Goal: Complete application form

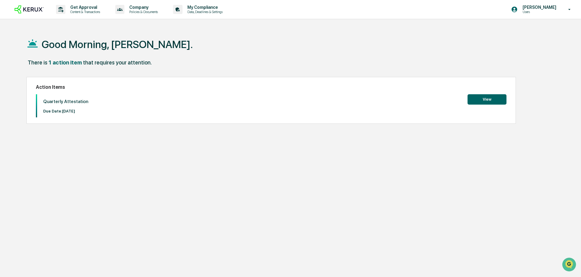
click at [486, 95] on button "View" at bounding box center [487, 99] width 39 height 10
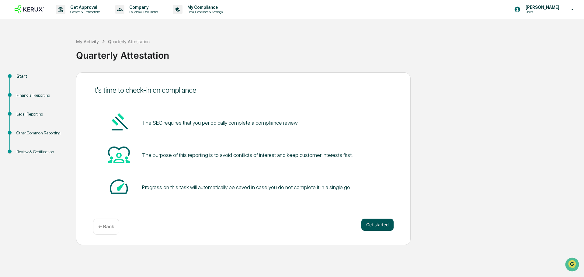
click at [379, 228] on button "Get started" at bounding box center [378, 225] width 32 height 12
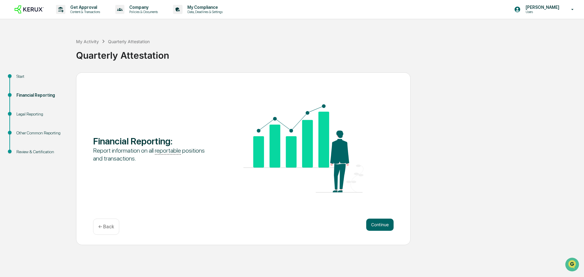
click at [379, 228] on button "Continue" at bounding box center [379, 225] width 27 height 12
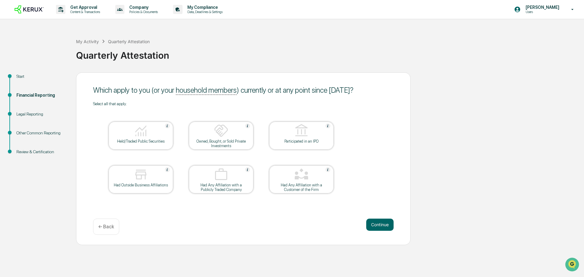
click at [133, 132] on div at bounding box center [140, 132] width 61 height 16
click at [376, 221] on button "Continue" at bounding box center [379, 225] width 27 height 12
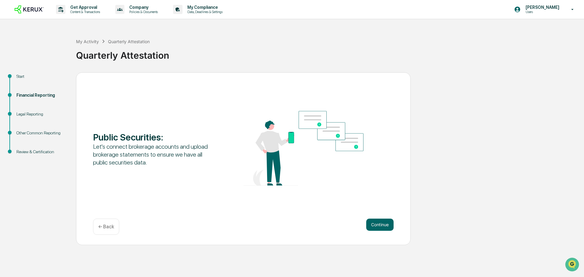
click at [376, 221] on button "Continue" at bounding box center [379, 225] width 27 height 12
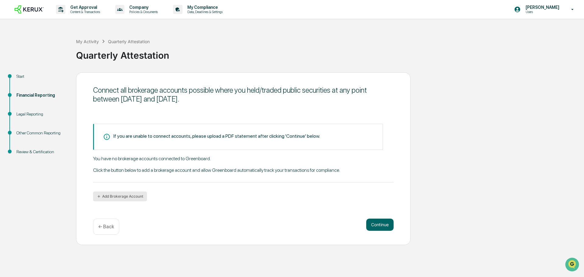
click at [108, 197] on button "Add Brokerage Account" at bounding box center [120, 197] width 54 height 10
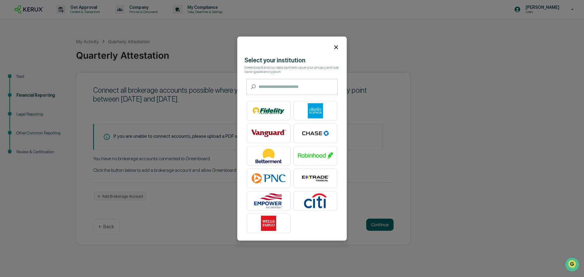
click at [333, 45] on icon at bounding box center [336, 47] width 7 height 7
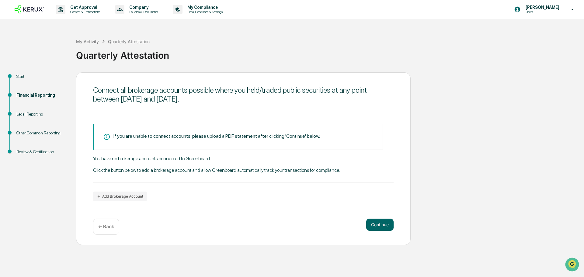
click at [107, 137] on icon at bounding box center [107, 137] width 6 height 6
click at [377, 223] on button "Continue" at bounding box center [379, 225] width 27 height 12
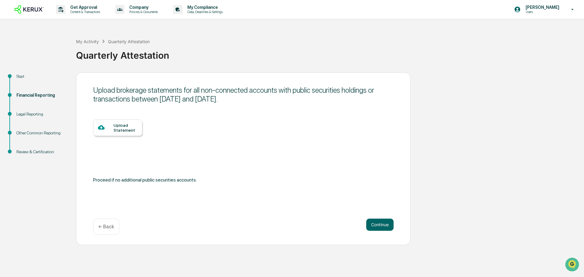
click at [116, 128] on div "Upload Statement" at bounding box center [126, 128] width 24 height 10
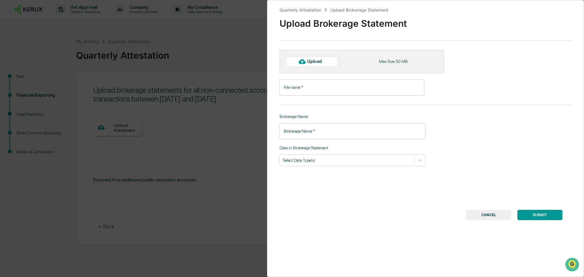
click at [306, 61] on icon at bounding box center [302, 61] width 7 height 7
type input "**********"
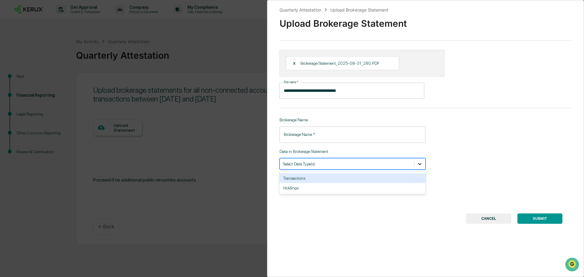
click at [417, 166] on icon at bounding box center [420, 164] width 6 height 6
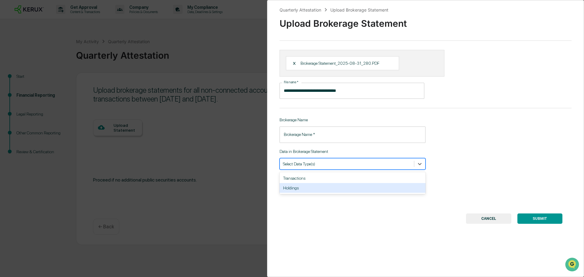
click at [331, 188] on div "Holdings" at bounding box center [353, 188] width 146 height 10
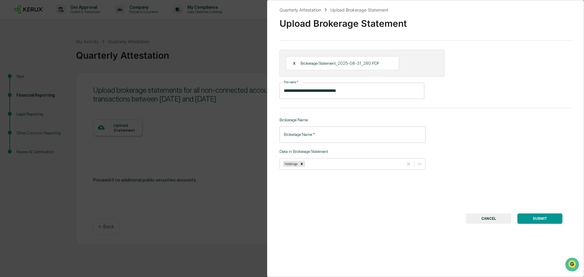
click at [322, 192] on div "**********" at bounding box center [425, 138] width 317 height 277
click at [385, 139] on input "Brokerage Name   *" at bounding box center [353, 135] width 146 height 16
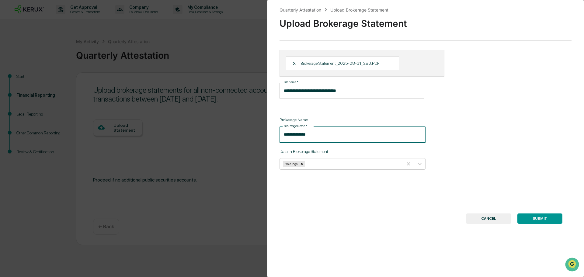
type input "**********"
click at [524, 150] on div "**********" at bounding box center [425, 138] width 317 height 277
click at [533, 214] on button "SUBMIT" at bounding box center [540, 219] width 45 height 10
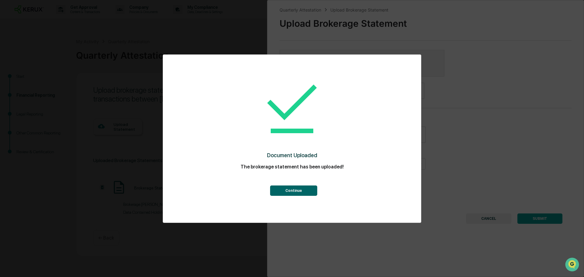
click at [294, 194] on button "Continue" at bounding box center [293, 191] width 47 height 10
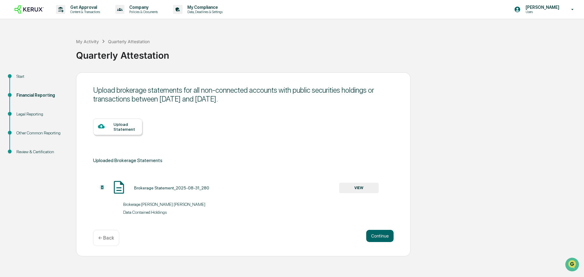
click at [126, 129] on div "Upload Statement" at bounding box center [126, 127] width 24 height 10
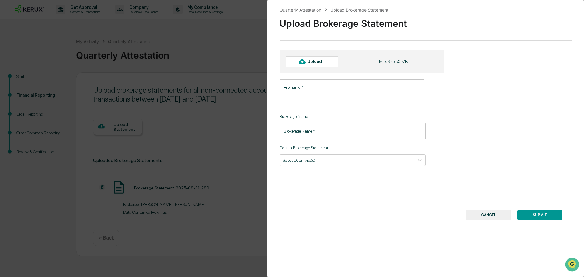
click at [313, 61] on div "Upload" at bounding box center [317, 61] width 20 height 5
type input "**********"
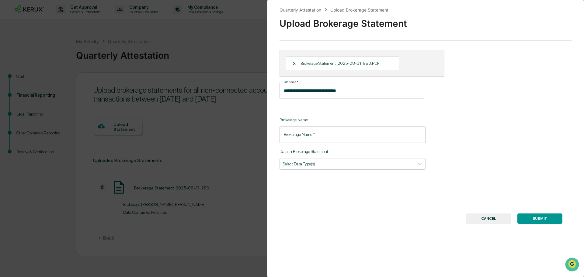
click at [326, 138] on input "Brokerage Name   *" at bounding box center [353, 135] width 146 height 16
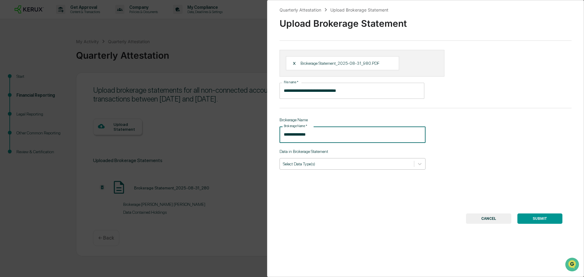
type input "**********"
click at [328, 167] on div "Select Data Type(s)" at bounding box center [347, 164] width 134 height 8
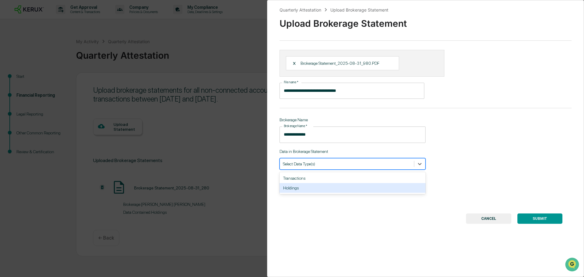
click at [332, 189] on div "Holdings" at bounding box center [353, 188] width 146 height 10
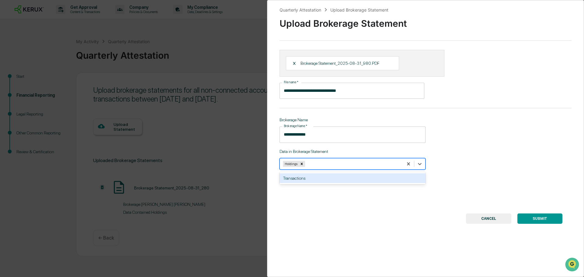
click at [478, 170] on div "**********" at bounding box center [425, 138] width 317 height 277
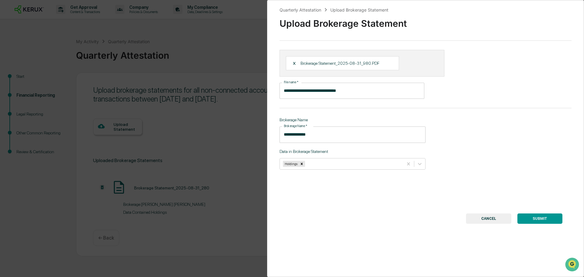
click at [535, 218] on button "SUBMIT" at bounding box center [540, 219] width 45 height 10
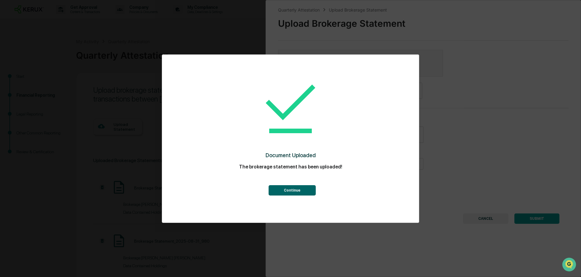
click at [308, 194] on button "Continue" at bounding box center [292, 190] width 47 height 10
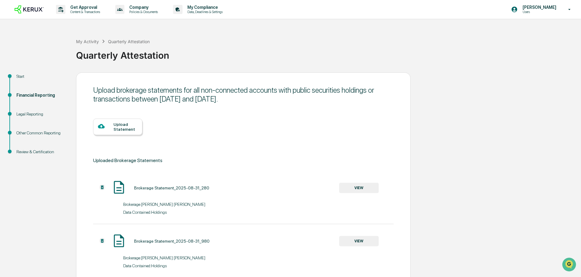
click at [122, 131] on div "Upload Statement" at bounding box center [126, 127] width 24 height 10
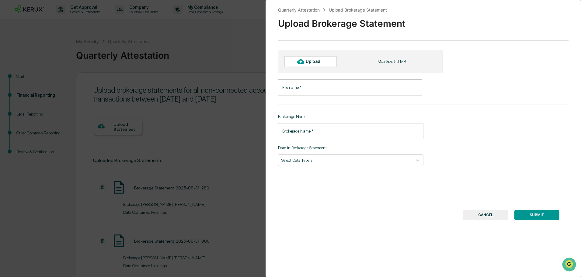
click at [313, 59] on div "Upload" at bounding box center [316, 61] width 20 height 5
type input "**********"
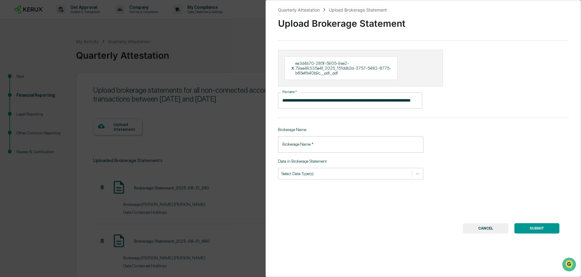
click at [321, 146] on input "Brokerage Name   *" at bounding box center [350, 144] width 145 height 16
type input "********"
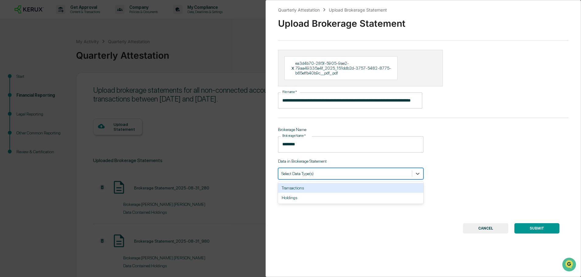
click at [323, 177] on div "Select Data Type(s)" at bounding box center [346, 174] width 134 height 8
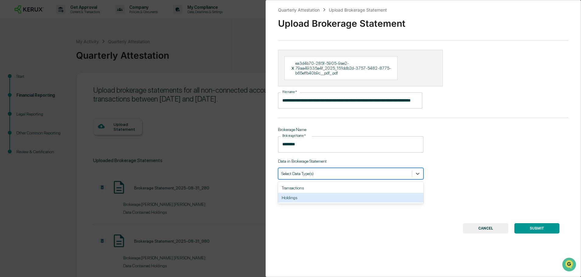
click at [301, 200] on div "Holdings" at bounding box center [350, 198] width 145 height 10
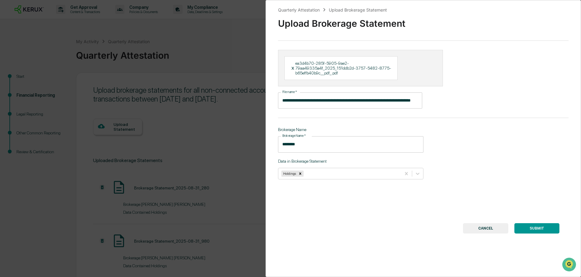
click at [491, 194] on div "**********" at bounding box center [424, 138] width 316 height 277
click at [526, 226] on button "SUBMIT" at bounding box center [537, 228] width 45 height 10
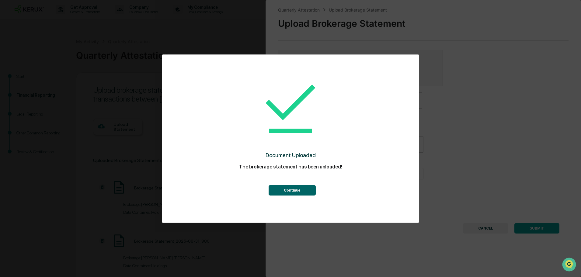
click at [292, 190] on button "Continue" at bounding box center [292, 190] width 47 height 10
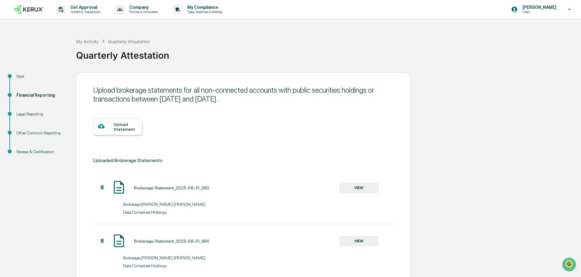
scroll to position [86, 0]
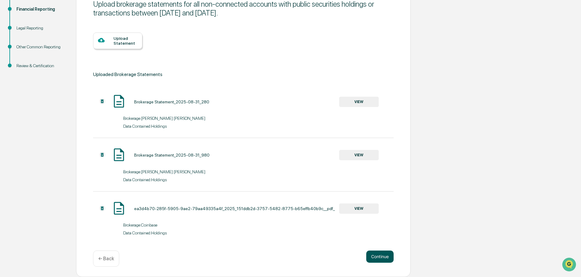
click at [387, 255] on button "Continue" at bounding box center [379, 257] width 27 height 12
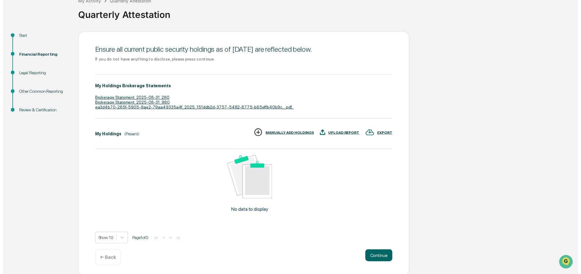
scroll to position [42, 0]
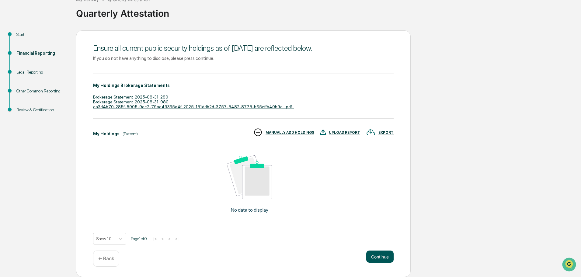
click at [377, 254] on button "Continue" at bounding box center [379, 257] width 27 height 12
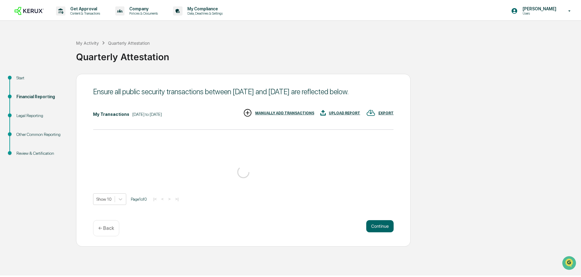
scroll to position [0, 0]
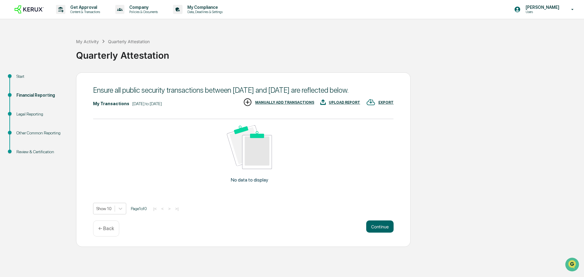
click at [109, 232] on p "← Back" at bounding box center [106, 229] width 16 height 6
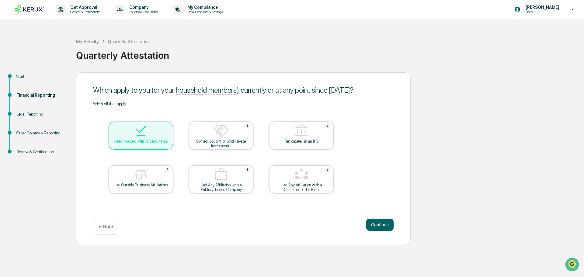
click at [109, 238] on div "Which apply to you (or your household members ) currently or at any point since…" at bounding box center [243, 158] width 335 height 173
click at [375, 219] on button "Continue" at bounding box center [379, 225] width 27 height 12
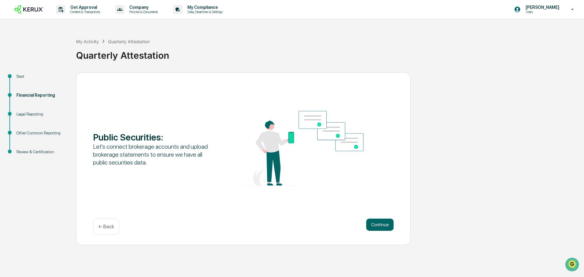
click at [375, 219] on button "Continue" at bounding box center [379, 225] width 27 height 12
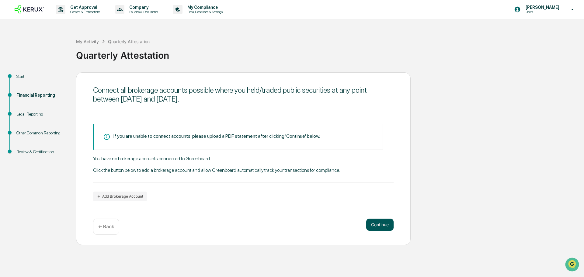
click at [382, 226] on button "Continue" at bounding box center [379, 225] width 27 height 12
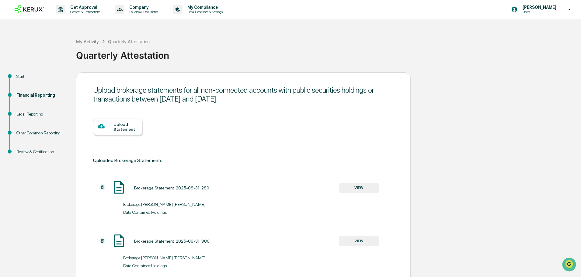
scroll to position [81, 0]
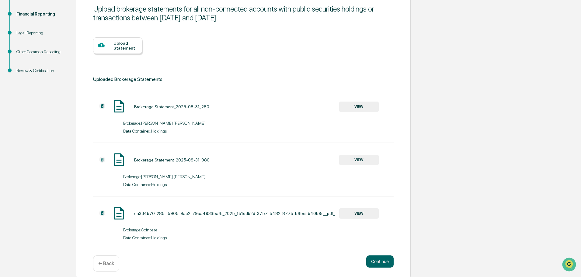
click at [101, 105] on img at bounding box center [102, 106] width 6 height 6
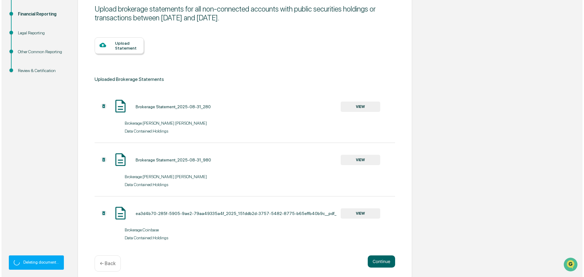
scroll to position [0, 0]
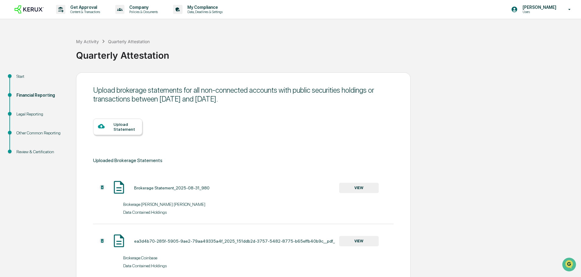
click at [102, 187] on img at bounding box center [102, 187] width 6 height 6
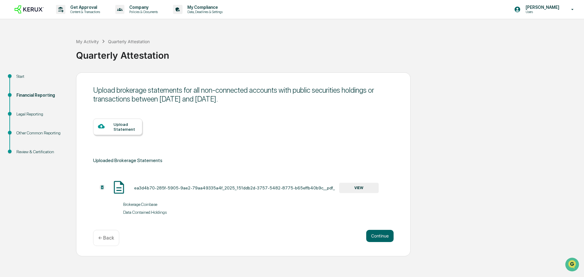
click at [102, 187] on img at bounding box center [102, 187] width 6 height 6
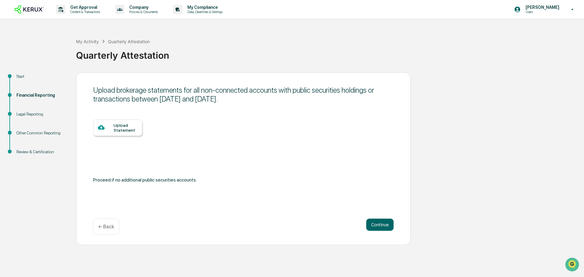
click at [106, 223] on div "← Back" at bounding box center [106, 227] width 26 height 16
